Goal: Navigation & Orientation: Find specific page/section

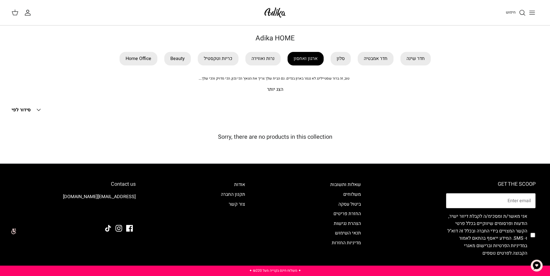
click at [301, 56] on link "ארגון ואחסון" at bounding box center [306, 59] width 36 height 14
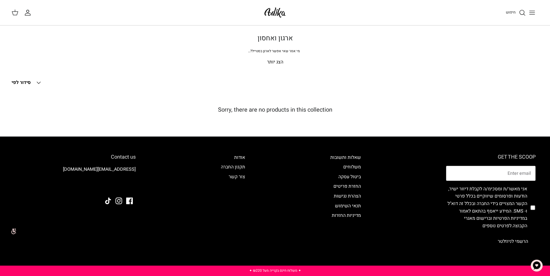
click at [538, 12] on button "Toggle menu" at bounding box center [532, 12] width 13 height 13
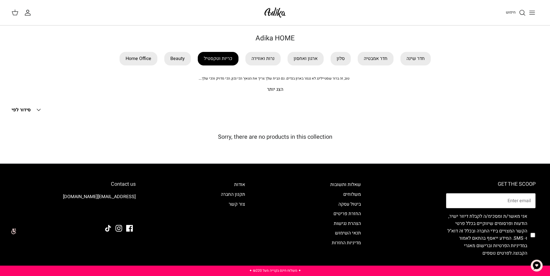
click at [225, 63] on link "כריות וטקסטיל" at bounding box center [218, 59] width 41 height 14
